Goal: Information Seeking & Learning: Learn about a topic

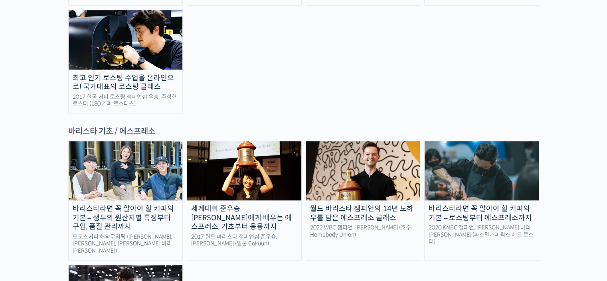
scroll to position [1038, 0]
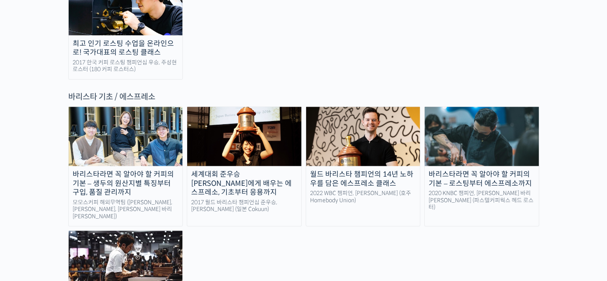
click at [453, 170] on div "바리스타라면 꼭 알아야 할 커피의 기본 – 로스팅부터 에스프레소까지" at bounding box center [482, 179] width 114 height 18
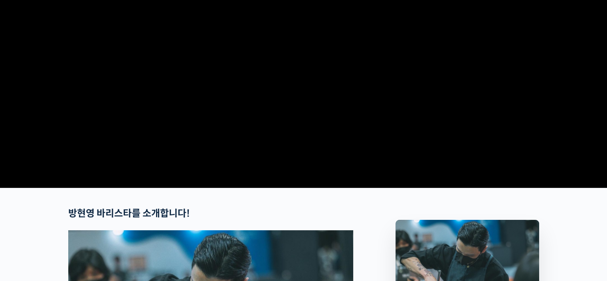
scroll to position [131, 0]
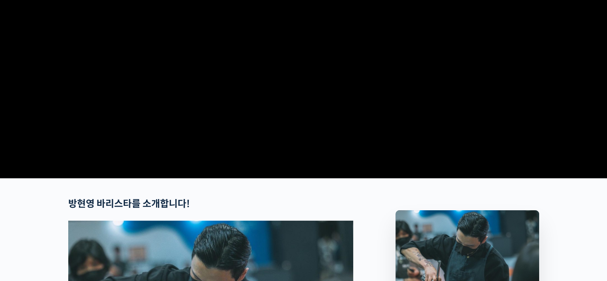
checkbox input "true"
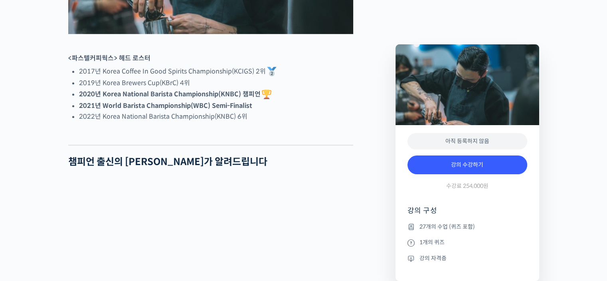
scroll to position [519, 0]
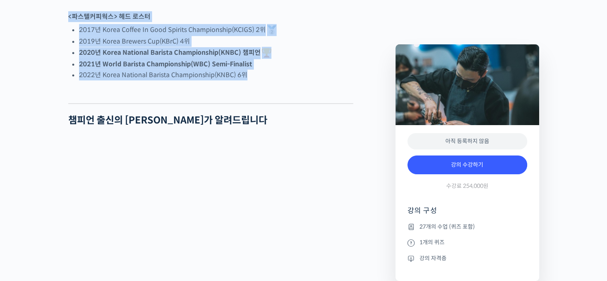
drag, startPoint x: 267, startPoint y: 105, endPoint x: 65, endPoint y: 48, distance: 210.1
copy div "<파스텔커피웍스> 헤드 로스터 2017년 Korea Coffee In Good Spirits Championship(KCIGS) 2위 2019…"
drag, startPoint x: 322, startPoint y: 80, endPoint x: 301, endPoint y: 84, distance: 21.1
click at [305, 59] on li "2020년 Korea National Barista Championship(KNBC) 챔피언" at bounding box center [216, 53] width 274 height 12
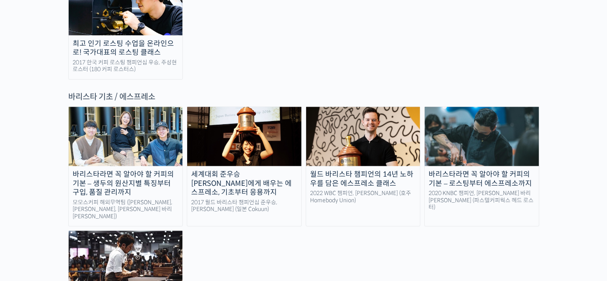
click at [153, 230] on img at bounding box center [126, 259] width 114 height 59
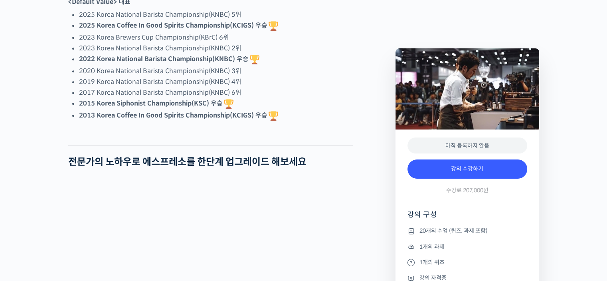
scroll to position [519, 0]
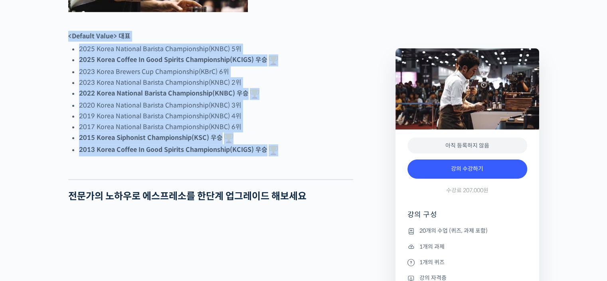
drag, startPoint x: 67, startPoint y: 65, endPoint x: 290, endPoint y: 177, distance: 249.8
copy div "<Default Value> 대표 2025 Korea National Barista Championship(KNBC) 5위 2025 Korea…"
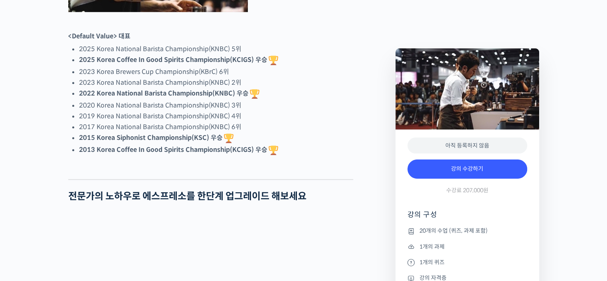
click at [304, 31] on div at bounding box center [210, 27] width 285 height 8
